Goal: Task Accomplishment & Management: Manage account settings

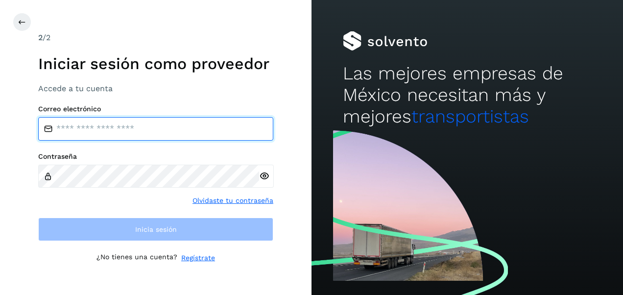
click at [199, 130] on input "email" at bounding box center [155, 129] width 235 height 24
type input "**********"
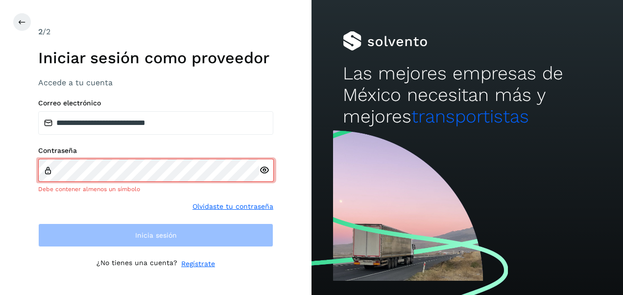
click at [265, 169] on icon at bounding box center [264, 170] width 10 height 10
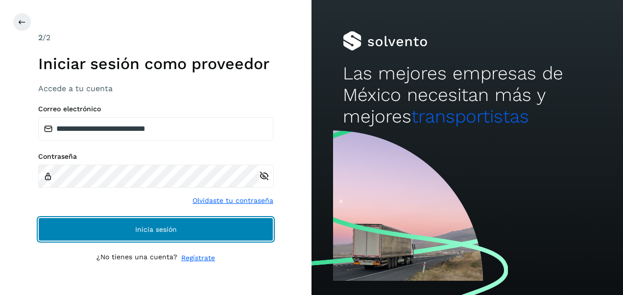
click at [185, 219] on button "Inicia sesión" at bounding box center [155, 229] width 235 height 24
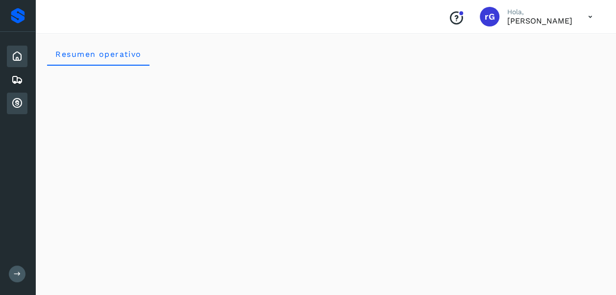
click at [21, 100] on icon at bounding box center [17, 103] width 12 height 12
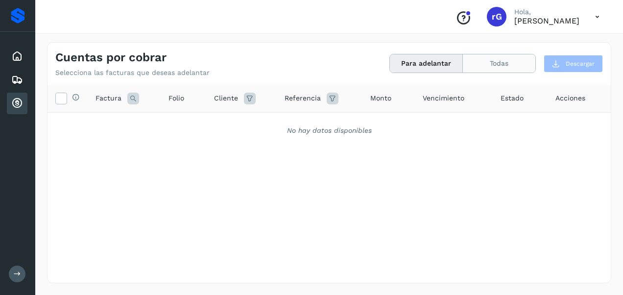
click at [498, 63] on button "Todas" at bounding box center [499, 63] width 72 height 18
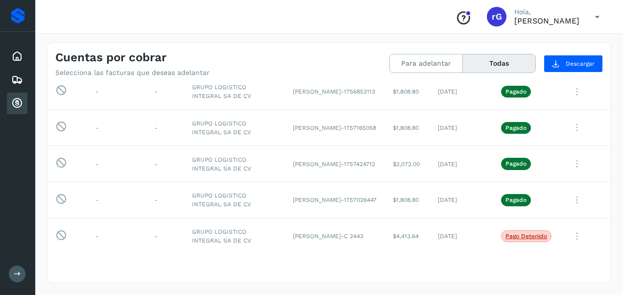
scroll to position [20, 0]
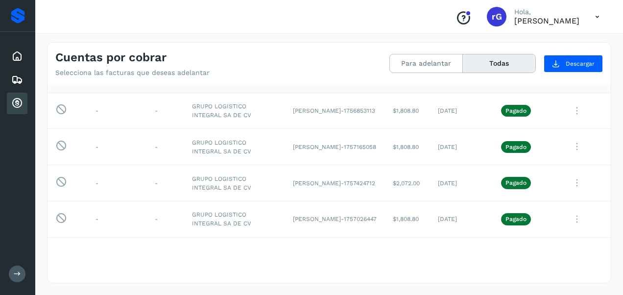
click at [606, 242] on div "Selecciona todas las facturas disponibles para adelanto Factura Folio Cliente R…" at bounding box center [329, 164] width 563 height 158
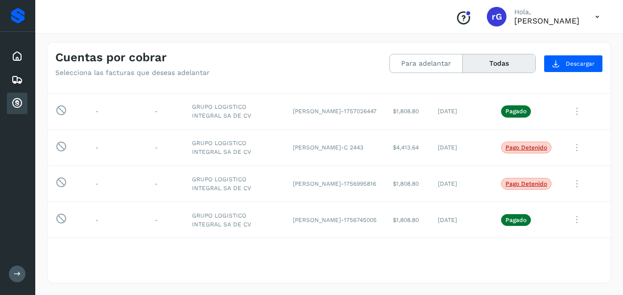
scroll to position [137, 0]
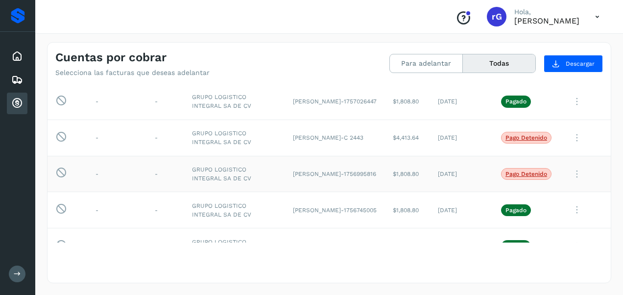
click at [569, 171] on icon at bounding box center [577, 174] width 20 height 20
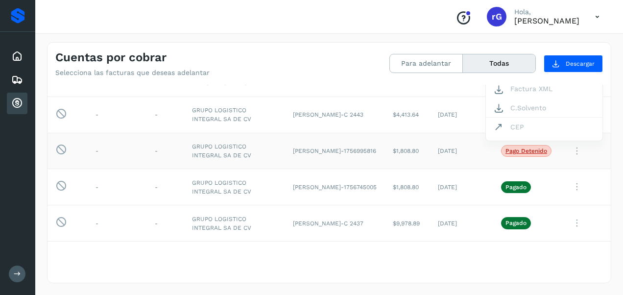
click at [507, 150] on div at bounding box center [311, 147] width 623 height 295
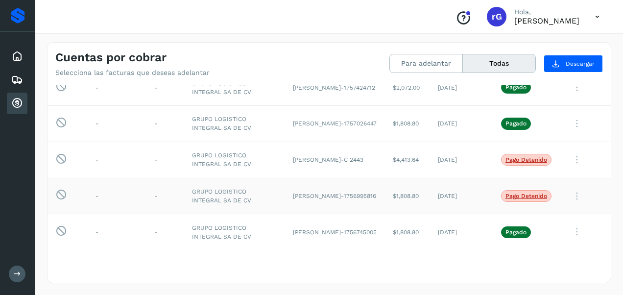
scroll to position [101, 0]
